Goal: Transaction & Acquisition: Purchase product/service

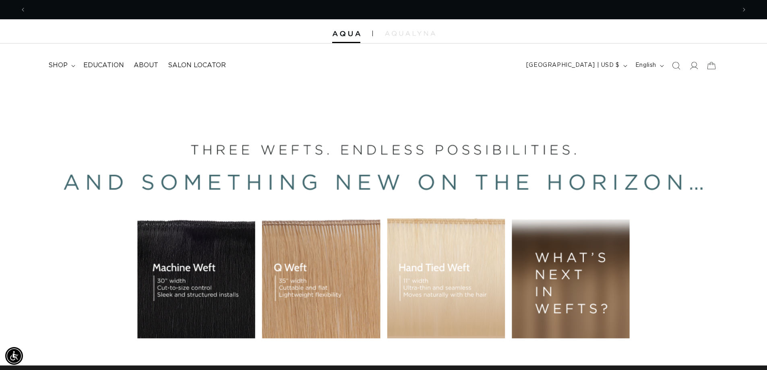
scroll to position [0, 1419]
click at [57, 65] on span "shop" at bounding box center [57, 65] width 19 height 8
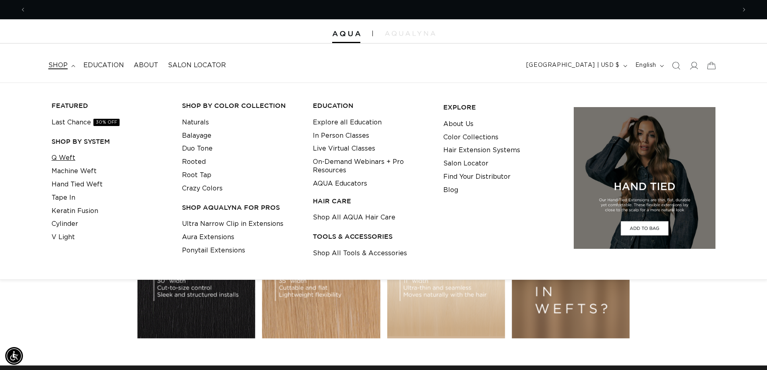
scroll to position [0, 0]
click at [69, 196] on link "Tape In" at bounding box center [64, 197] width 24 height 13
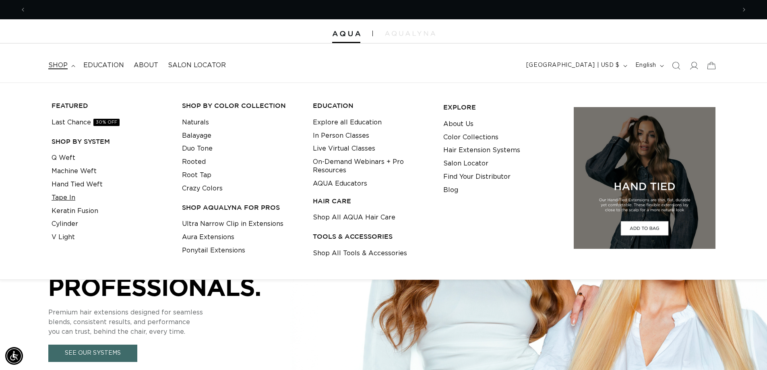
scroll to position [0, 710]
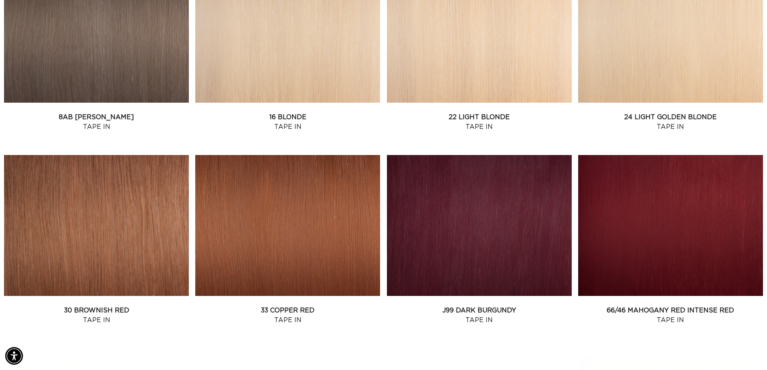
scroll to position [765, 0]
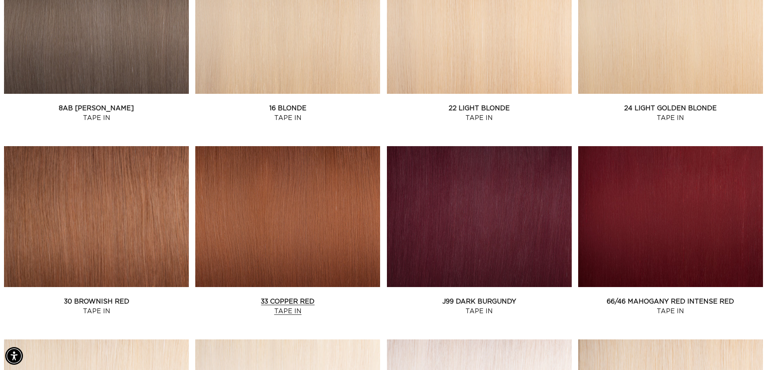
click at [267, 297] on link "33 Copper Red Tape In" at bounding box center [287, 306] width 185 height 19
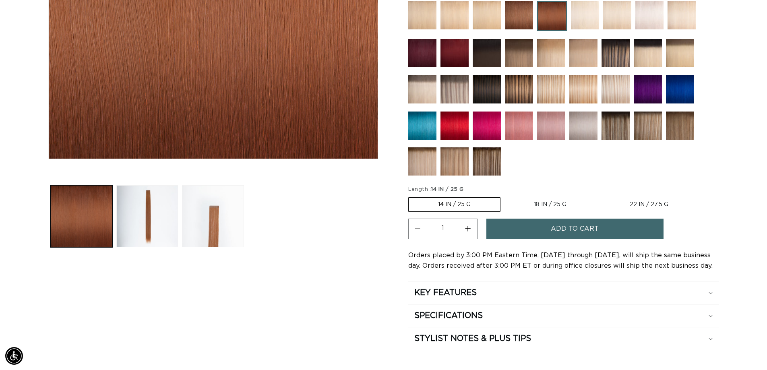
scroll to position [322, 0]
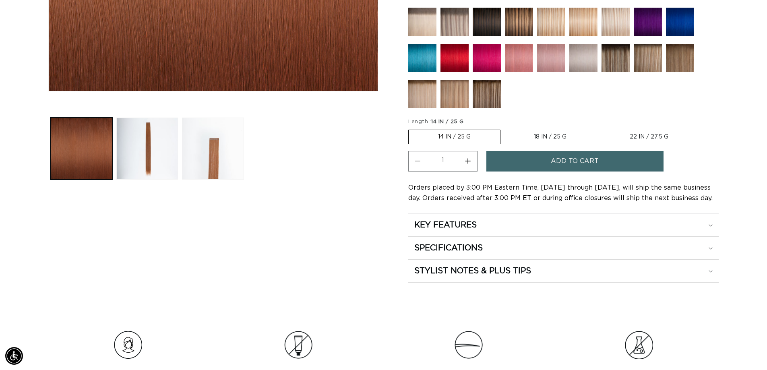
click at [642, 132] on label "22 IN / 27.5 G Variant sold out or unavailable" at bounding box center [648, 137] width 97 height 14
click at [600, 128] on input "22 IN / 27.5 G Variant sold out or unavailable" at bounding box center [600, 128] width 0 height 0
radio input "true"
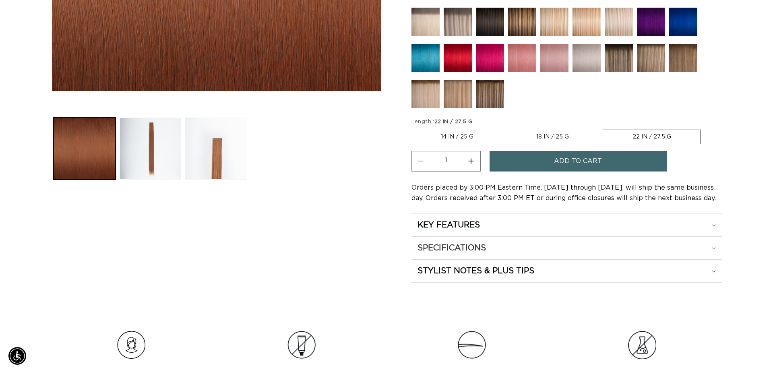
scroll to position [0, 710]
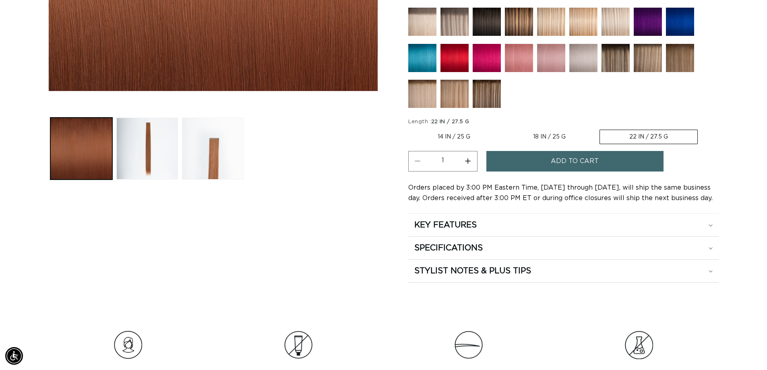
click at [562, 160] on span "Add to cart" at bounding box center [575, 161] width 48 height 21
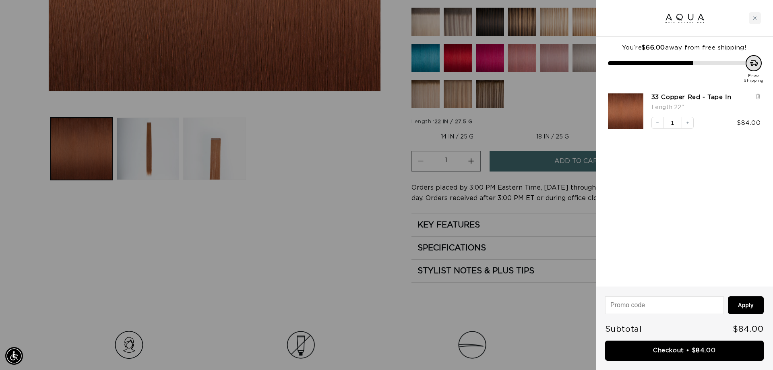
scroll to position [0, 716]
click at [680, 347] on link "Checkout • $84.00" at bounding box center [684, 351] width 159 height 21
